Goal: Check status: Check status

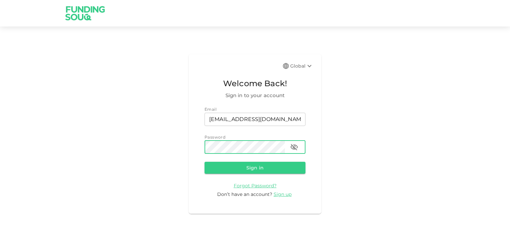
click at [205, 162] on button "Sign in" at bounding box center [255, 168] width 101 height 12
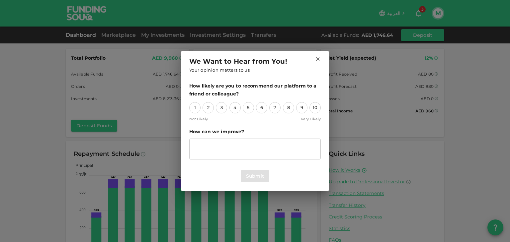
click at [318, 59] on icon at bounding box center [318, 59] width 6 height 6
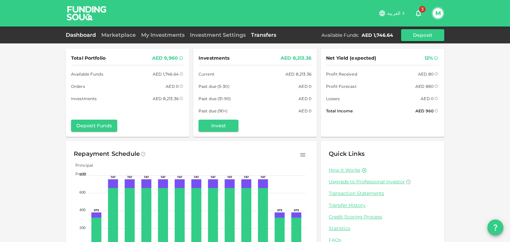
click at [264, 35] on link "Transfers" at bounding box center [263, 35] width 31 height 6
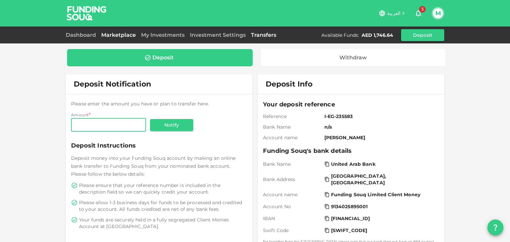
click at [114, 35] on link "Marketplace" at bounding box center [119, 35] width 40 height 6
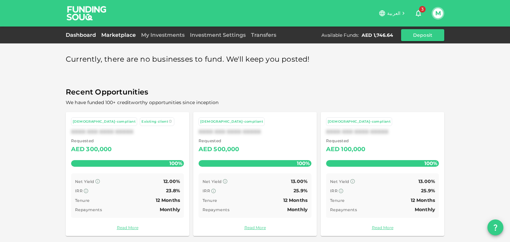
click at [77, 32] on link "Dashboard" at bounding box center [82, 35] width 33 height 6
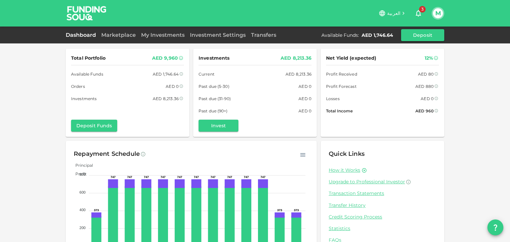
scroll to position [34, 0]
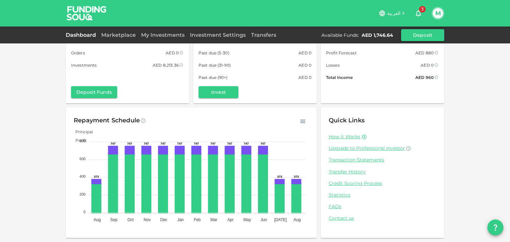
click at [167, 41] on div "Dashboard Marketplace My Investments Investment Settings Transfers Available Fu…" at bounding box center [255, 35] width 379 height 12
click at [165, 39] on div "My Investments" at bounding box center [162, 35] width 49 height 8
click at [164, 37] on link "My Investments" at bounding box center [162, 35] width 49 height 6
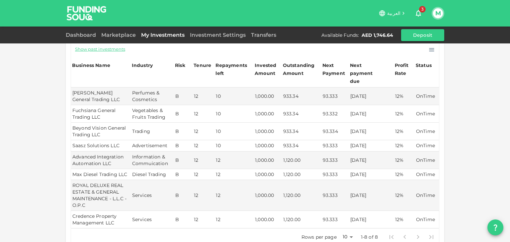
scroll to position [58, 0]
drag, startPoint x: 105, startPoint y: 127, endPoint x: 76, endPoint y: 116, distance: 31.0
click at [76, 123] on td "Beyond Vision General Trading LLC" at bounding box center [101, 132] width 60 height 18
drag, startPoint x: 336, startPoint y: 123, endPoint x: 319, endPoint y: 122, distance: 17.3
click at [321, 123] on td "93.334" at bounding box center [335, 132] width 28 height 18
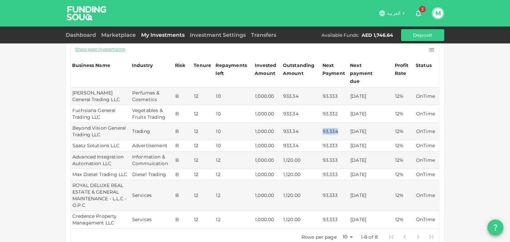
copy td "93.334"
drag, startPoint x: 339, startPoint y: 139, endPoint x: 321, endPoint y: 137, distance: 17.7
click at [321, 140] on td "93.333" at bounding box center [335, 145] width 28 height 11
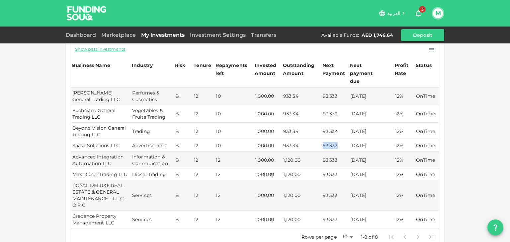
copy td "93.333"
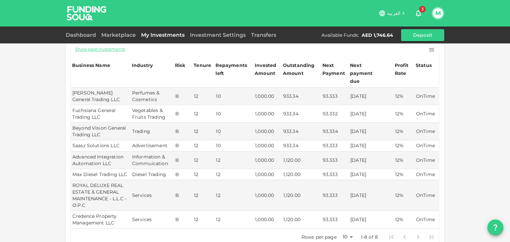
click at [460, 115] on div "My Investments You have currently invested in 8 businesses with a total exposur…" at bounding box center [255, 130] width 510 height 377
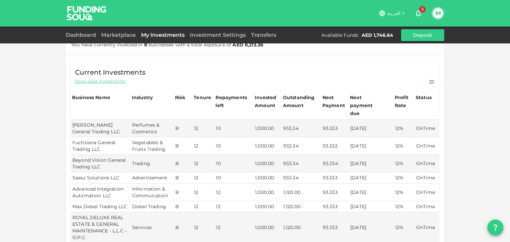
scroll to position [0, 0]
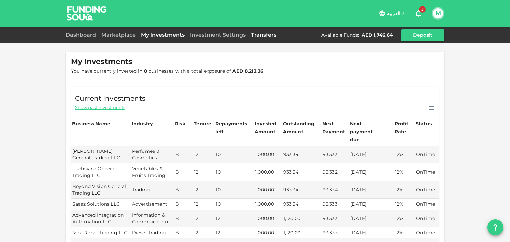
click at [248, 37] on link "Transfers" at bounding box center [263, 35] width 31 height 6
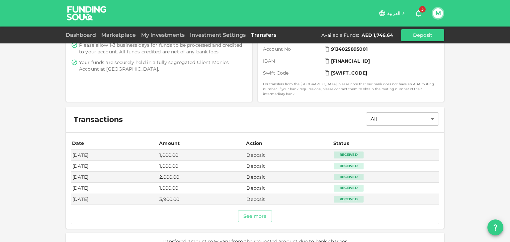
scroll to position [164, 0]
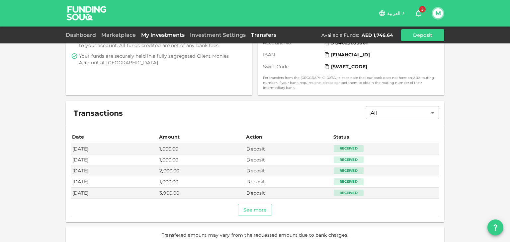
click at [171, 34] on link "My Investments" at bounding box center [162, 35] width 49 height 6
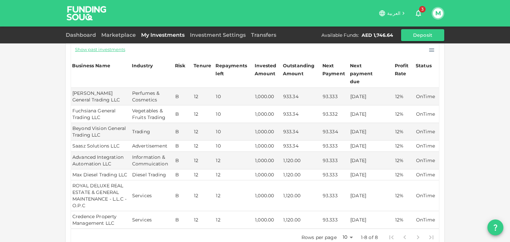
scroll to position [58, 0]
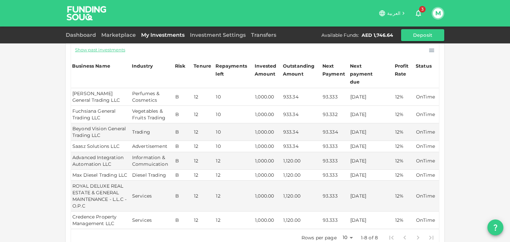
drag, startPoint x: 340, startPoint y: 83, endPoint x: 336, endPoint y: 84, distance: 4.1
click at [336, 88] on td "93.333" at bounding box center [335, 97] width 28 height 18
drag, startPoint x: 329, startPoint y: 89, endPoint x: 320, endPoint y: 89, distance: 9.3
click at [321, 89] on td "93.333" at bounding box center [335, 97] width 28 height 18
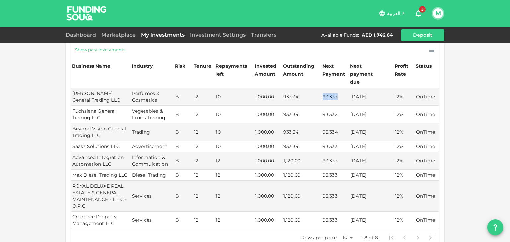
copy td "93.333"
drag, startPoint x: 336, startPoint y: 107, endPoint x: 319, endPoint y: 107, distance: 17.6
click at [321, 107] on td "93.332" at bounding box center [335, 115] width 28 height 18
copy td "93.332"
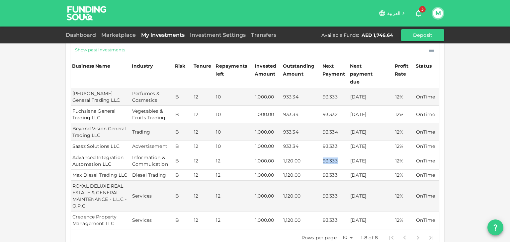
drag, startPoint x: 337, startPoint y: 153, endPoint x: 320, endPoint y: 152, distance: 16.7
click at [321, 152] on td "93.333" at bounding box center [335, 161] width 28 height 18
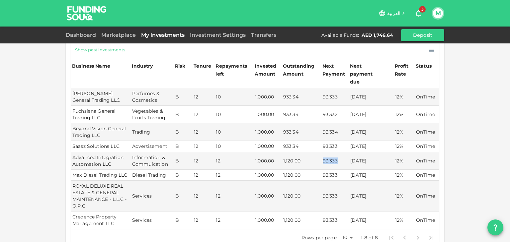
copy td "93.333"
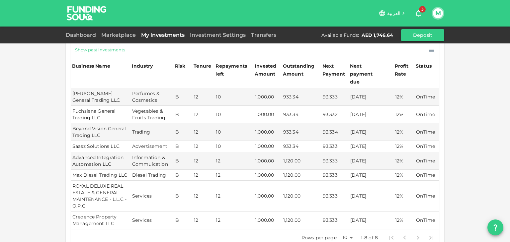
click at [361, 183] on td "[DATE]" at bounding box center [371, 196] width 45 height 31
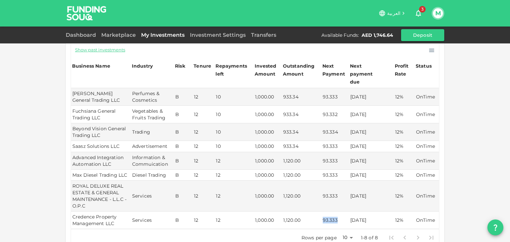
drag, startPoint x: 333, startPoint y: 211, endPoint x: 321, endPoint y: 211, distance: 12.3
click at [321, 212] on td "93.333" at bounding box center [335, 221] width 28 height 18
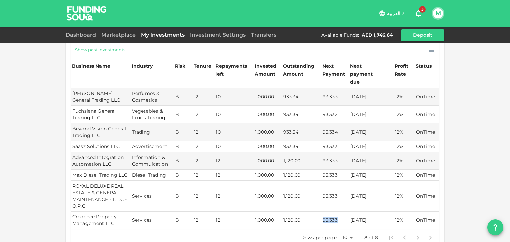
copy td "93.333"
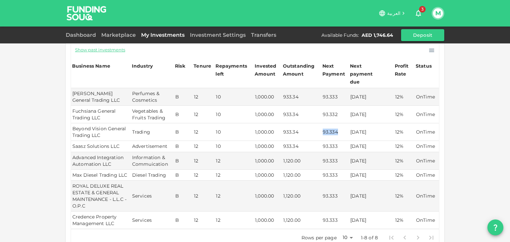
drag, startPoint x: 337, startPoint y: 124, endPoint x: 321, endPoint y: 123, distance: 16.0
click at [321, 124] on td "93.334" at bounding box center [335, 133] width 28 height 18
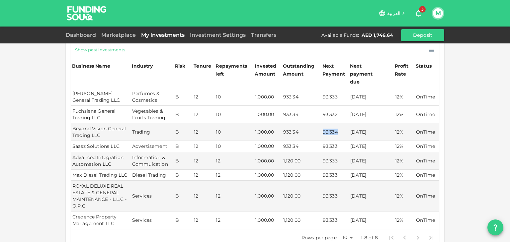
copy td "93.334"
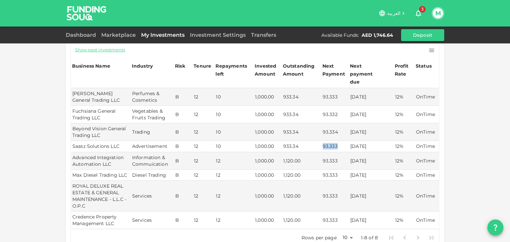
drag, startPoint x: 339, startPoint y: 139, endPoint x: 321, endPoint y: 138, distance: 17.6
click at [321, 141] on td "93.333" at bounding box center [335, 146] width 28 height 11
copy td "93.333"
click at [450, 162] on div "My Investments You have currently invested in 8 businesses with a total exposur…" at bounding box center [255, 130] width 510 height 377
